Goal: Information Seeking & Learning: Understand process/instructions

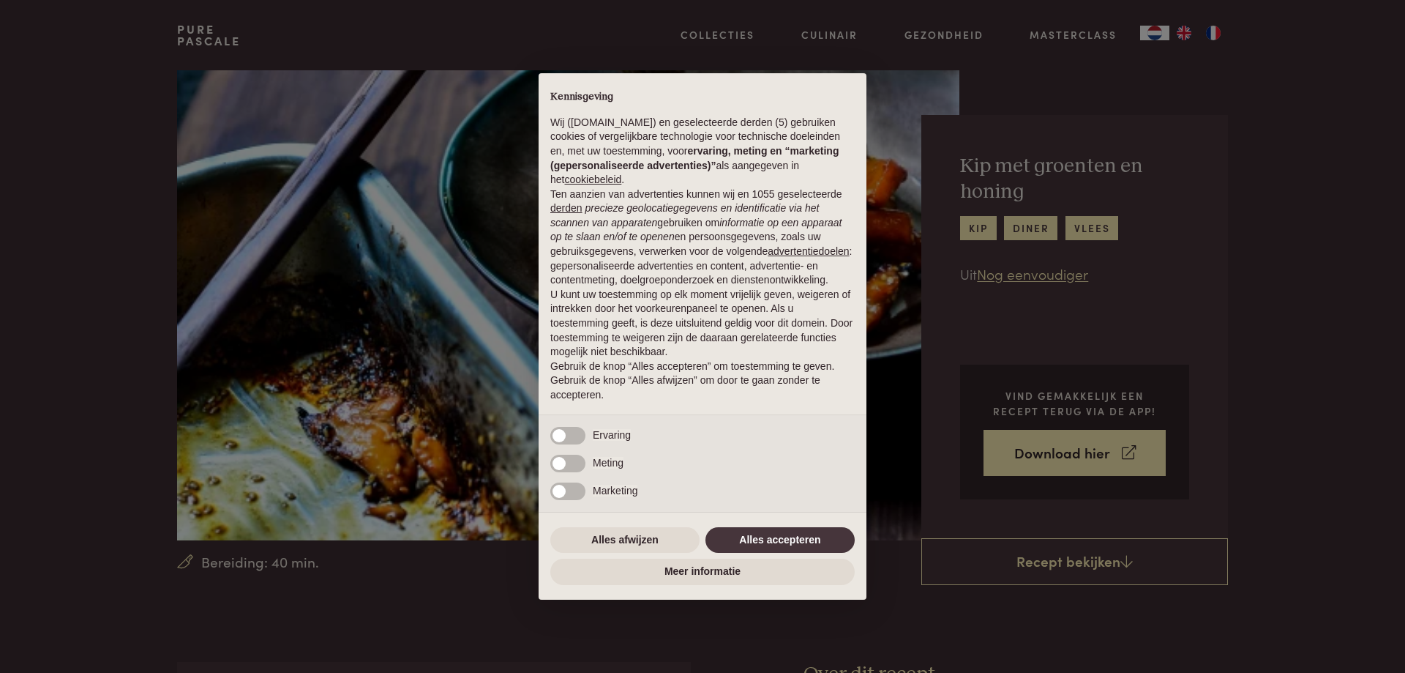
click at [1154, 269] on div "× Kennisgeving Wij ([DOMAIN_NAME]) en geselecteerde derden (5) gebruiken cookie…" at bounding box center [702, 336] width 1405 height 673
click at [589, 533] on button "Alles afwijzen" at bounding box center [624, 540] width 149 height 26
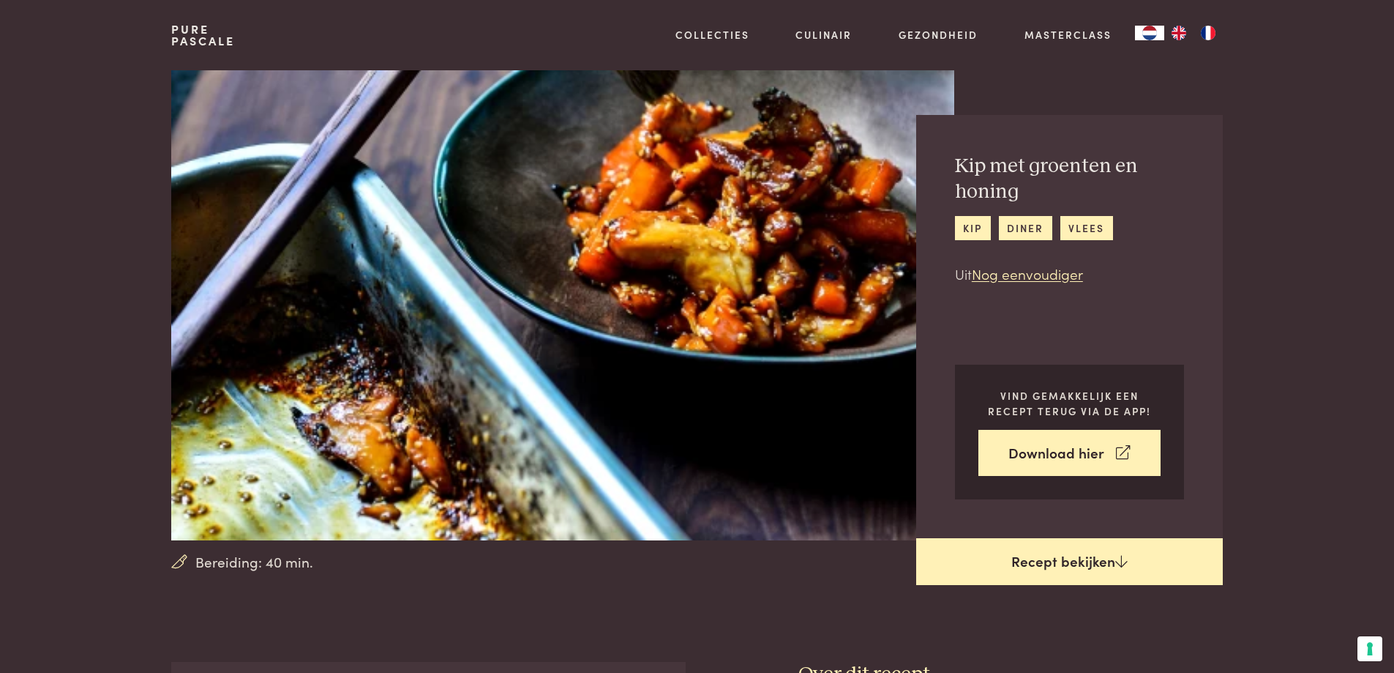
click at [1087, 552] on link "Recept bekijken" at bounding box center [1069, 561] width 307 height 47
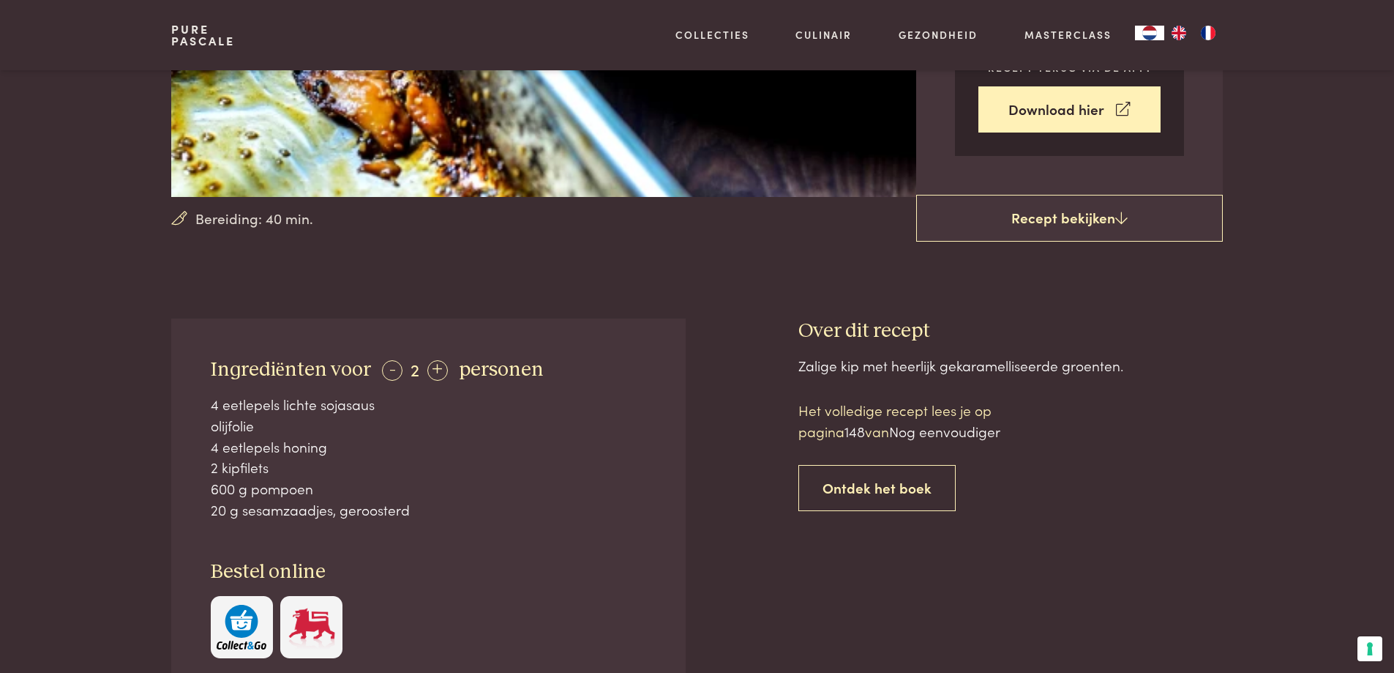
scroll to position [223, 0]
